Goal: Task Accomplishment & Management: Use online tool/utility

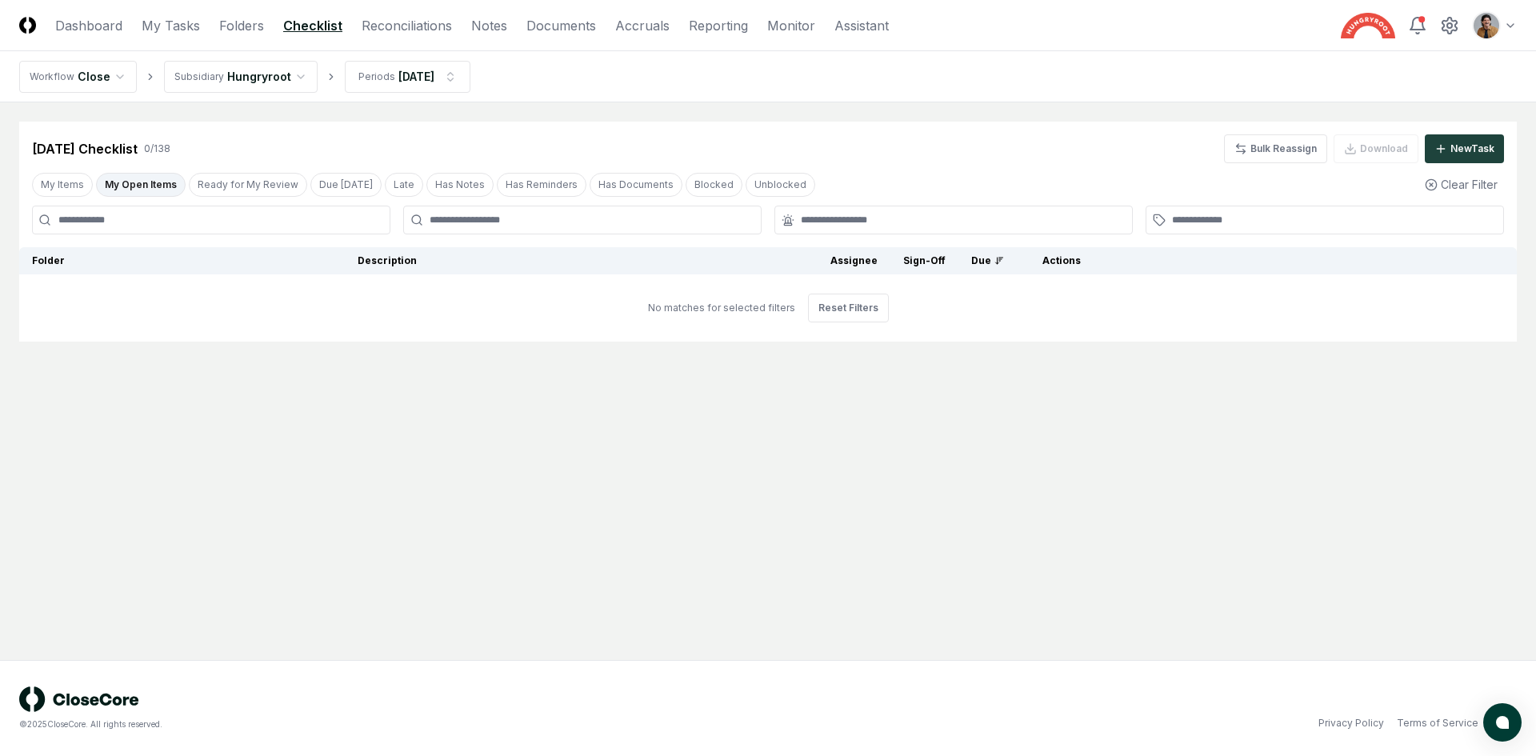
click at [1282, 498] on main "Cancel Reassign [DATE] Checklist 0 / 138 Bulk Reassign Download New Task My Ite…" at bounding box center [768, 381] width 1536 height 558
click at [433, 28] on link "Reconciliations" at bounding box center [407, 25] width 90 height 19
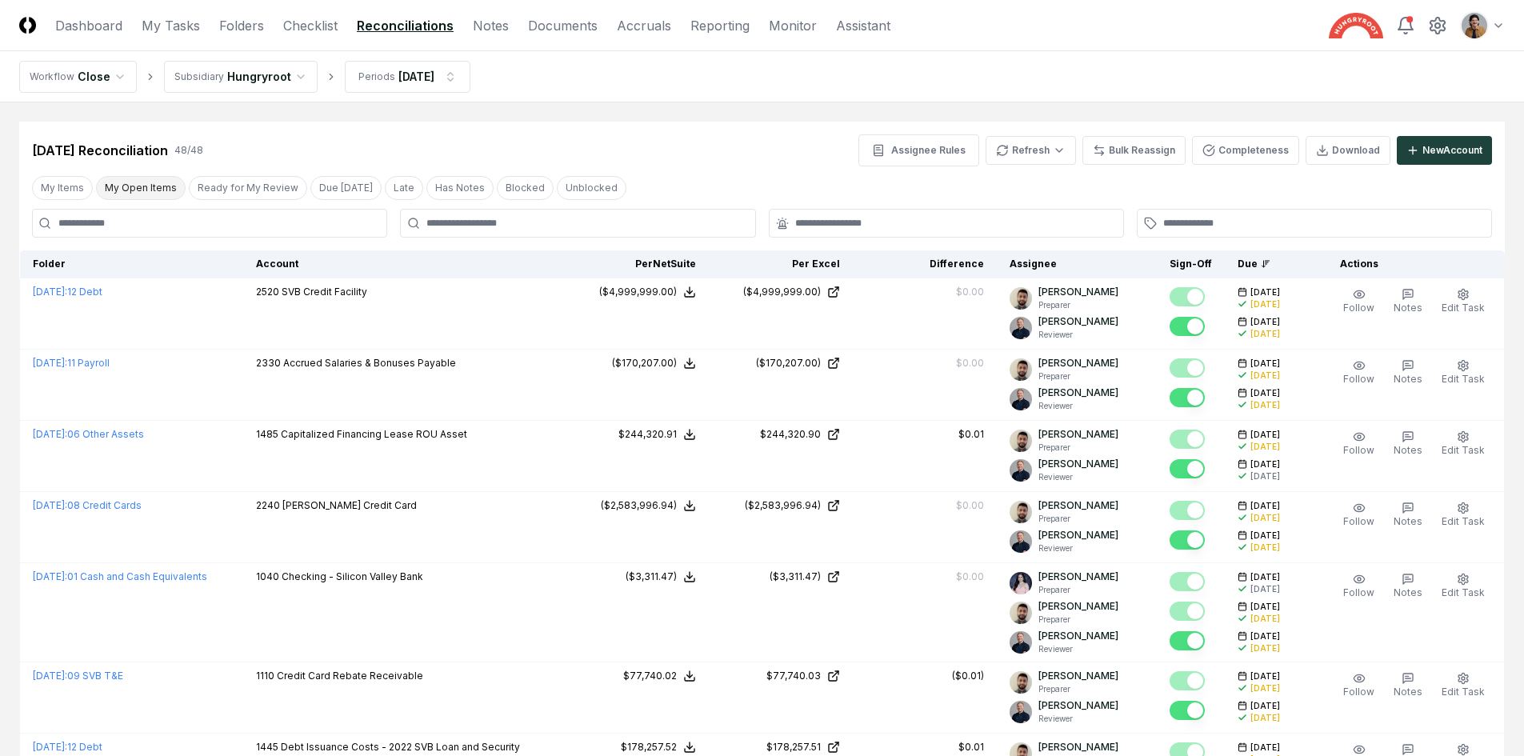
click at [170, 192] on button "My Open Items" at bounding box center [141, 188] width 90 height 24
